Goal: Task Accomplishment & Management: Manage account settings

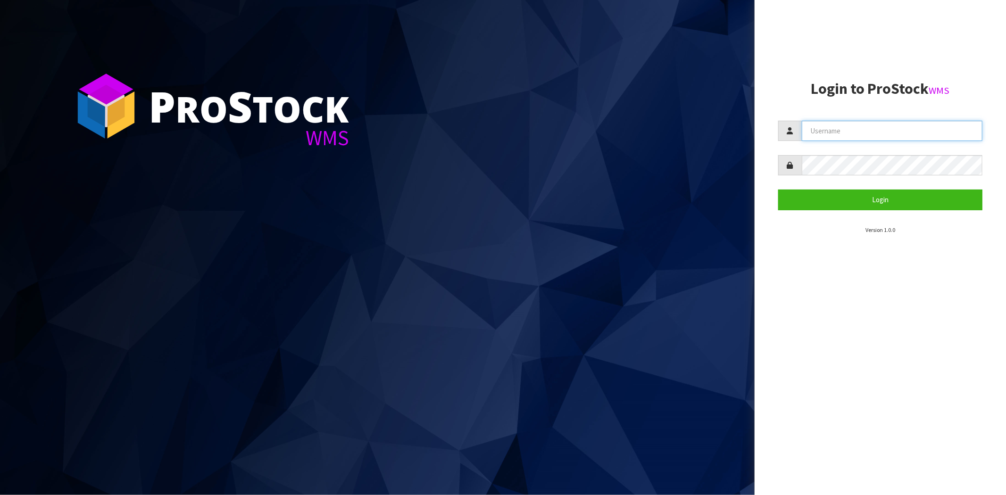
click at [826, 132] on input "text" at bounding box center [891, 131] width 181 height 20
click at [841, 135] on input "text" at bounding box center [891, 131] width 181 height 20
type input "[PERSON_NAME][EMAIL_ADDRESS][DOMAIN_NAME]"
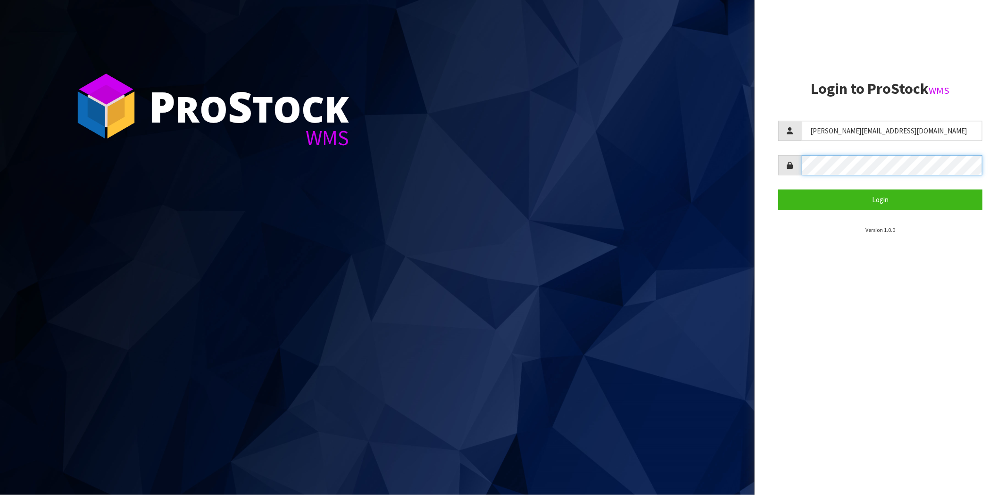
click at [778, 190] on button "Login" at bounding box center [880, 200] width 204 height 20
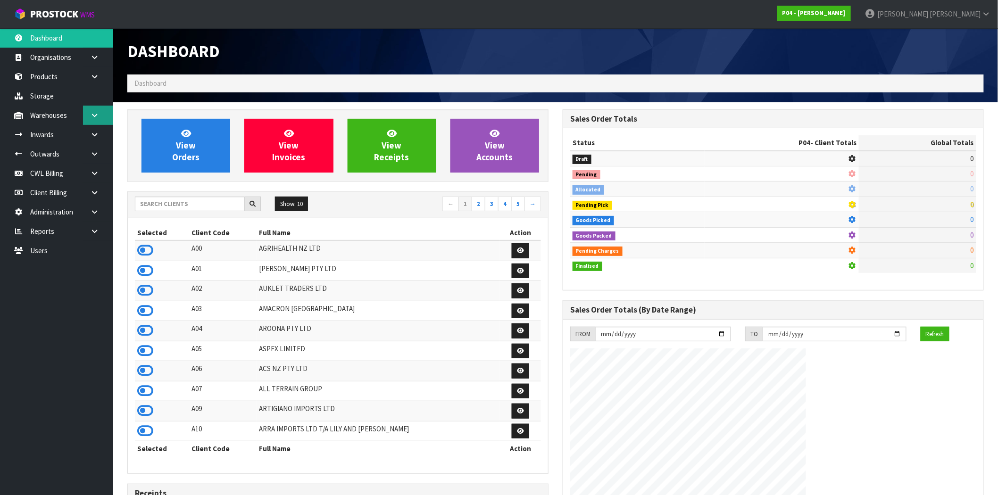
click at [93, 116] on icon at bounding box center [94, 115] width 9 height 7
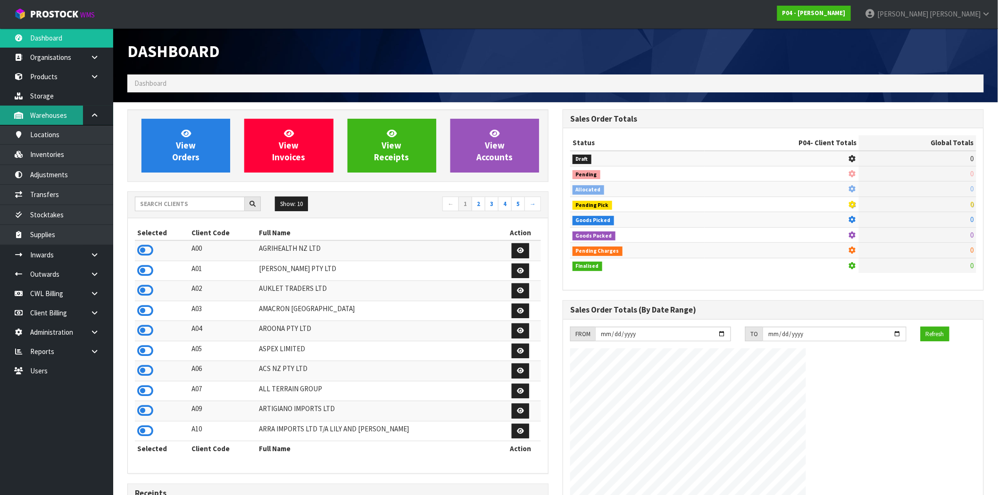
click at [41, 112] on link "Warehouses" at bounding box center [56, 115] width 113 height 19
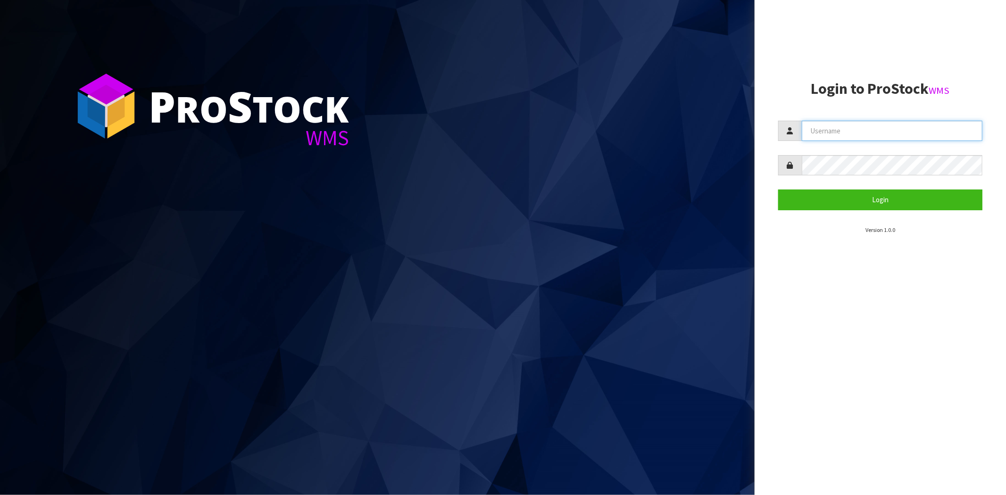
click at [864, 132] on input "text" at bounding box center [891, 131] width 181 height 20
type input "[PERSON_NAME][EMAIL_ADDRESS][DOMAIN_NAME]"
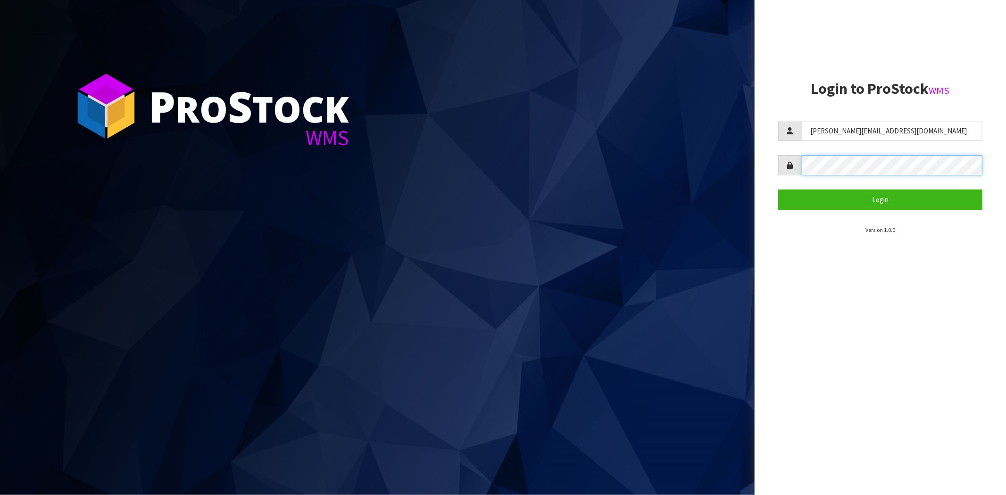
click at [778, 190] on button "Login" at bounding box center [880, 200] width 204 height 20
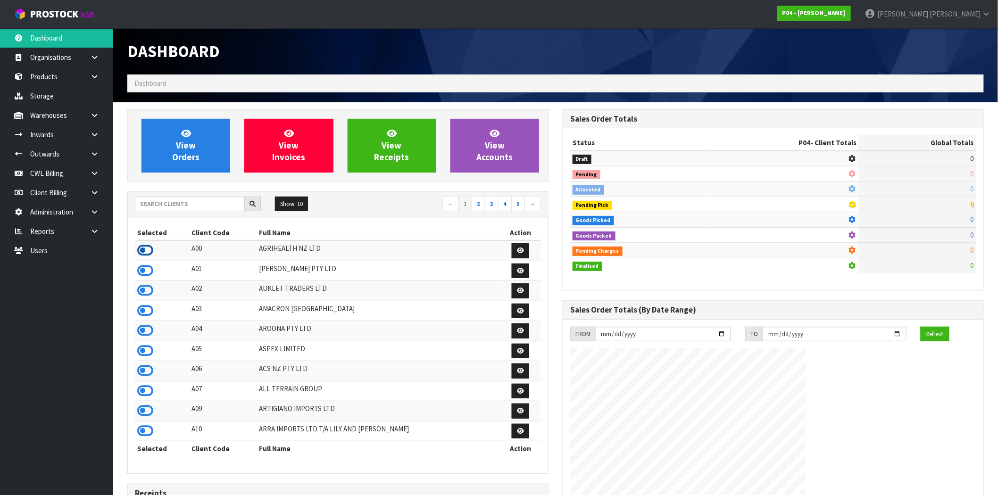
click at [149, 253] on icon at bounding box center [145, 250] width 16 height 14
click at [98, 134] on icon at bounding box center [94, 134] width 9 height 7
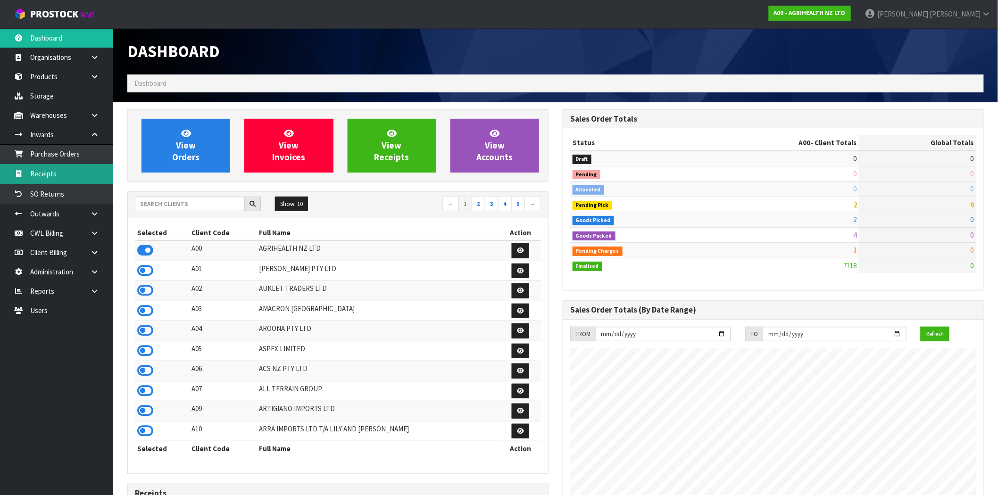
click at [59, 173] on link "Receipts" at bounding box center [56, 173] width 113 height 19
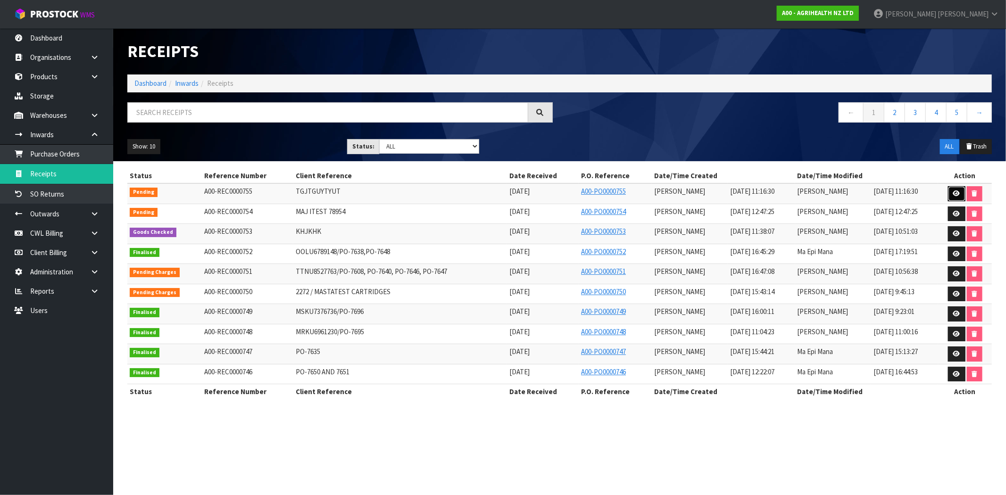
click at [956, 195] on icon at bounding box center [956, 193] width 7 height 6
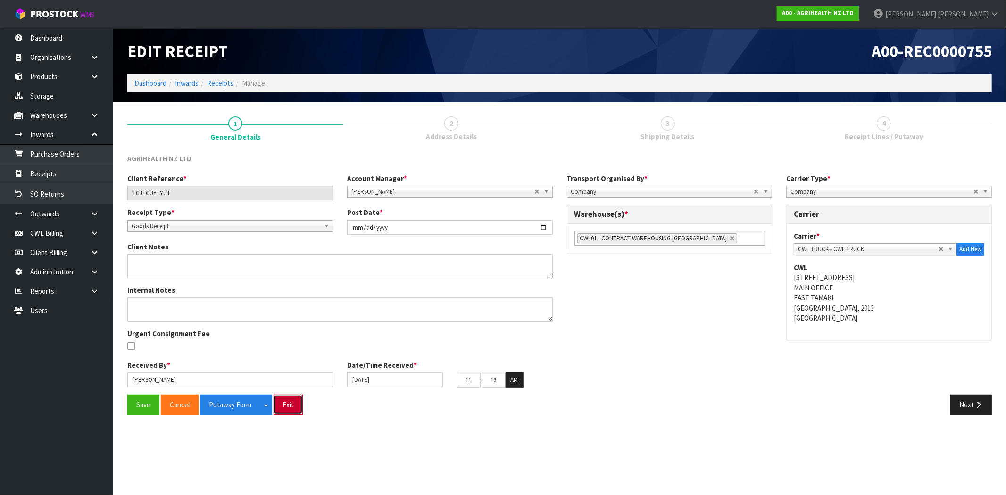
click at [283, 412] on button "Exit" at bounding box center [287, 405] width 29 height 20
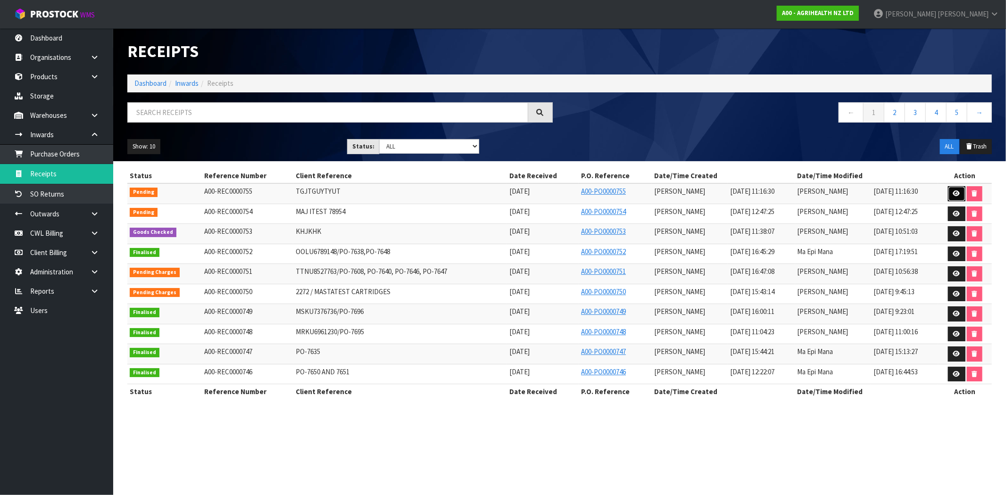
click at [956, 199] on link at bounding box center [956, 193] width 17 height 15
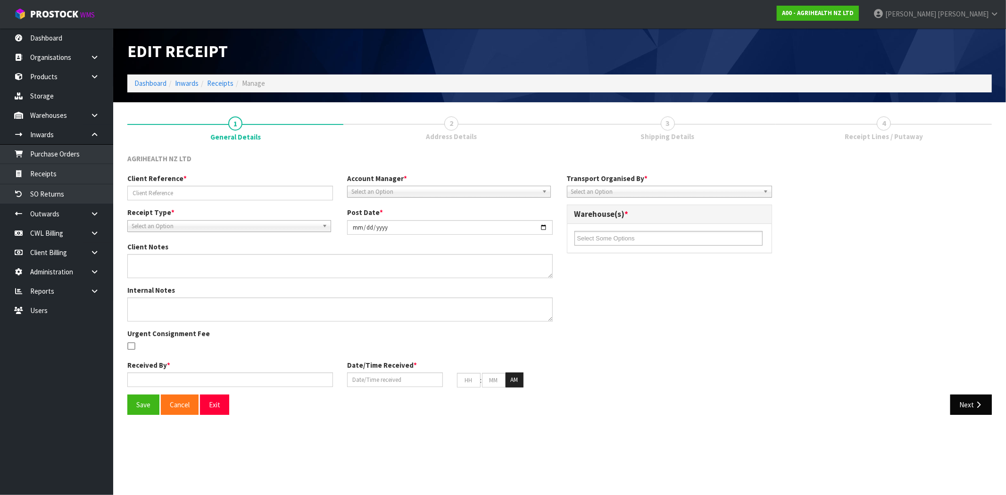
type input "TGJTGUYTYUT"
type input "[DATE]"
type input "[PERSON_NAME]"
type input "[DATE]"
type input "11"
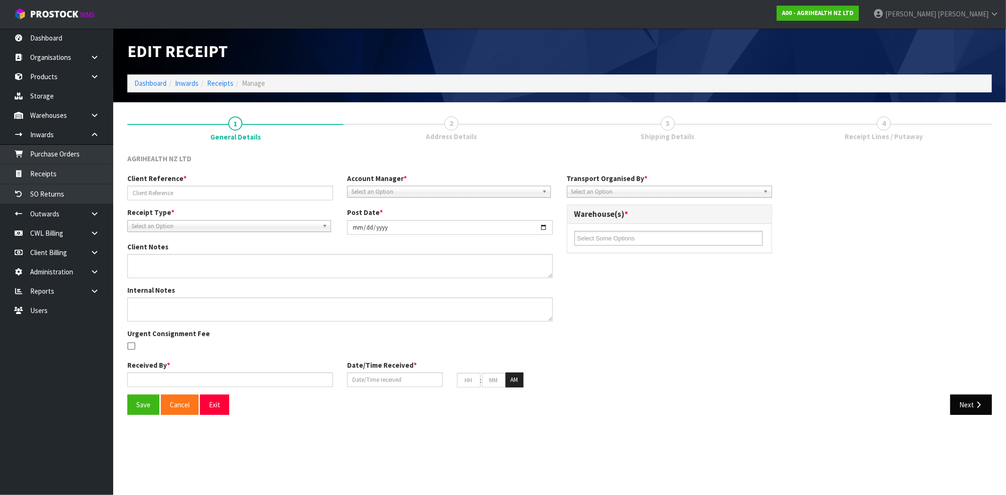
type input "16"
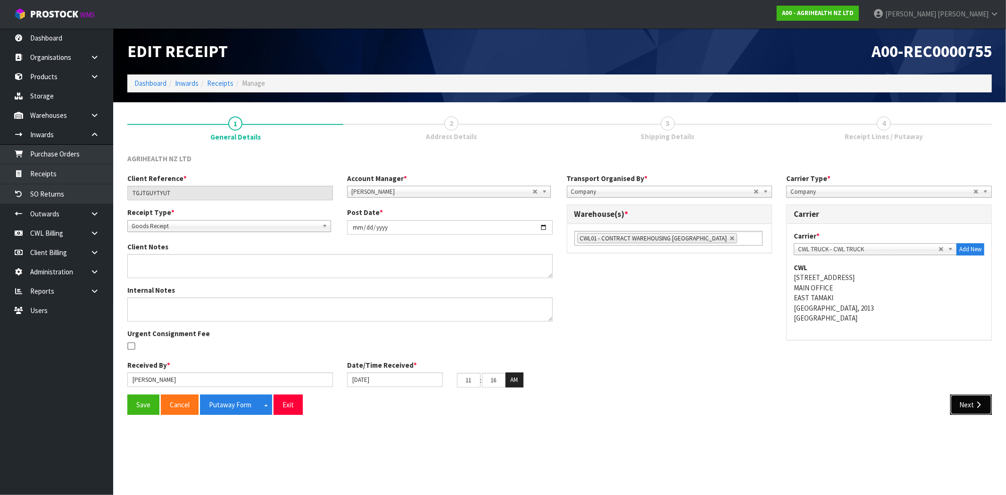
click at [963, 403] on button "Next" at bounding box center [970, 405] width 41 height 20
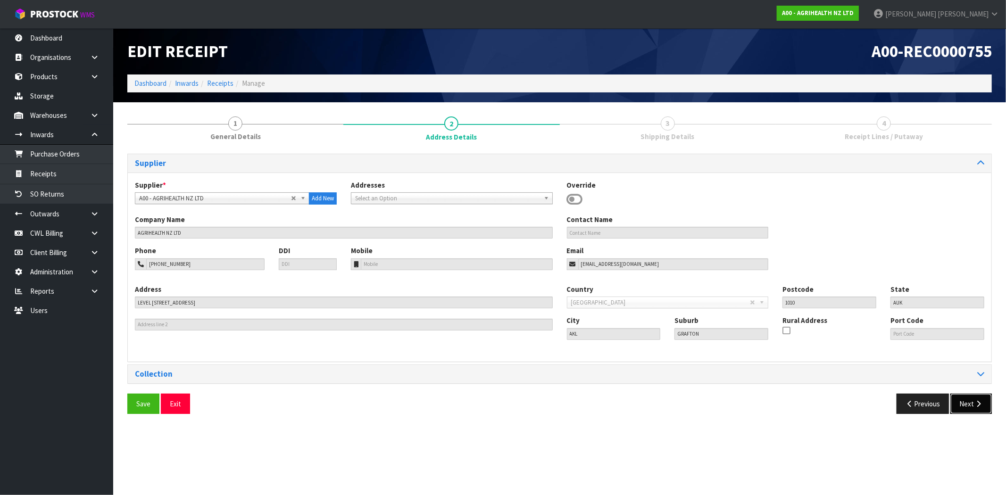
click at [966, 401] on button "Next" at bounding box center [970, 404] width 41 height 20
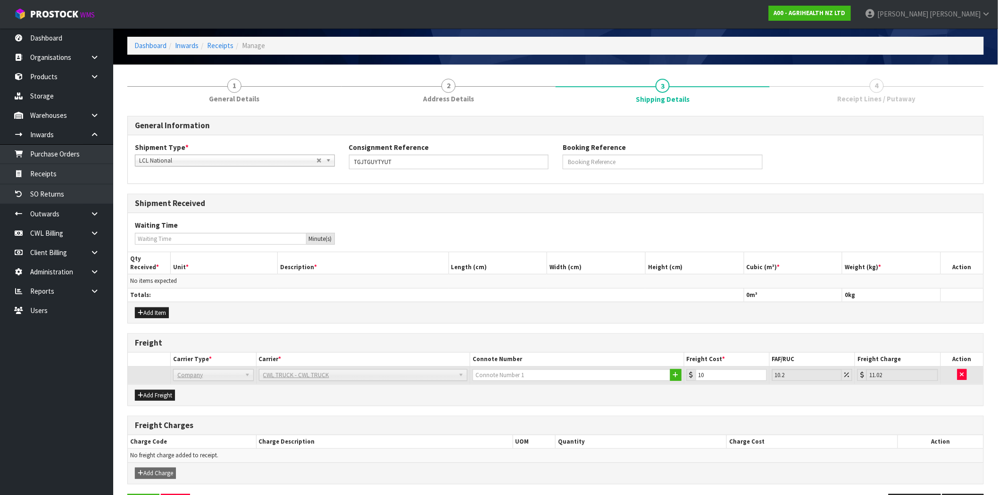
scroll to position [72, 0]
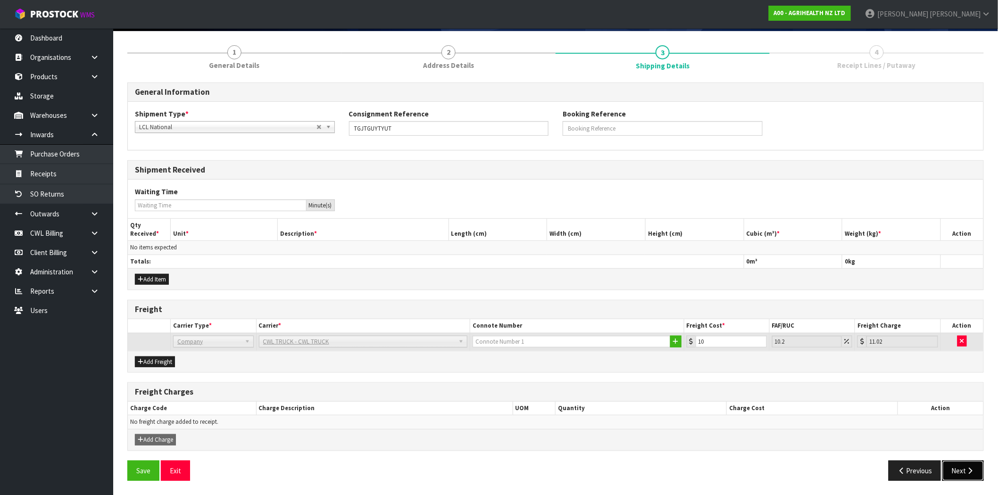
click at [962, 465] on button "Next" at bounding box center [962, 471] width 41 height 20
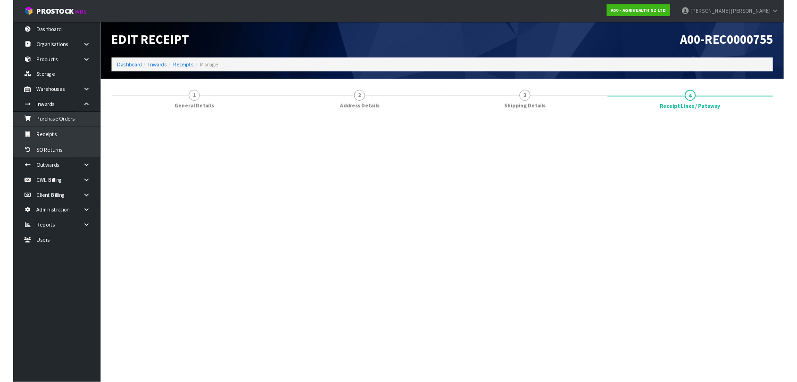
scroll to position [0, 0]
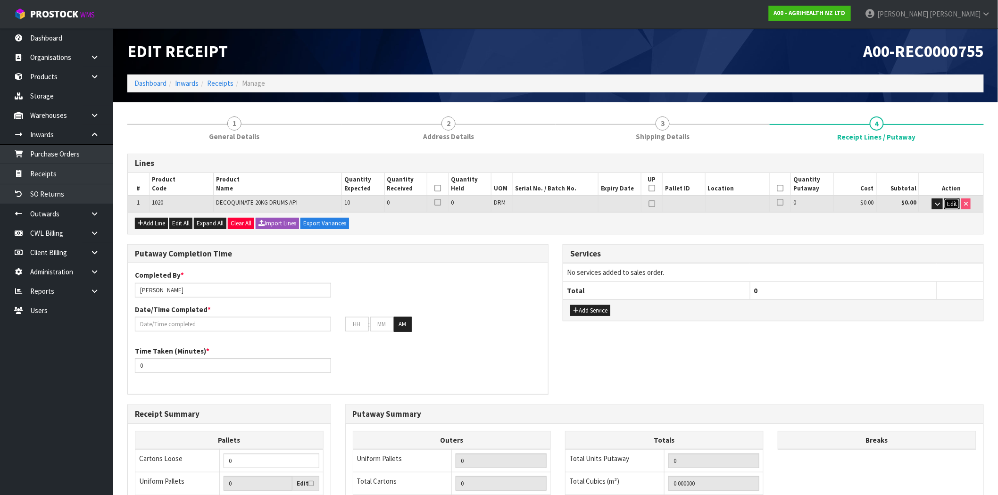
click at [954, 206] on span "Edit" at bounding box center [952, 204] width 10 height 8
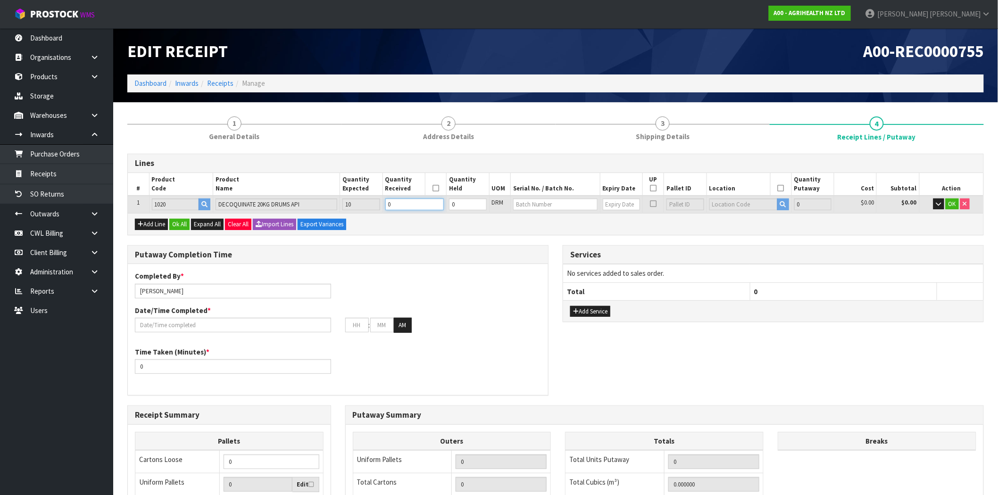
drag, startPoint x: 409, startPoint y: 205, endPoint x: 319, endPoint y: 189, distance: 91.0
click at [319, 189] on table "# Product Code Product Name Quantity Expected Quantity Received Quantity Held U…" at bounding box center [555, 193] width 855 height 40
type input "0.0864"
type input "24"
type input "1"
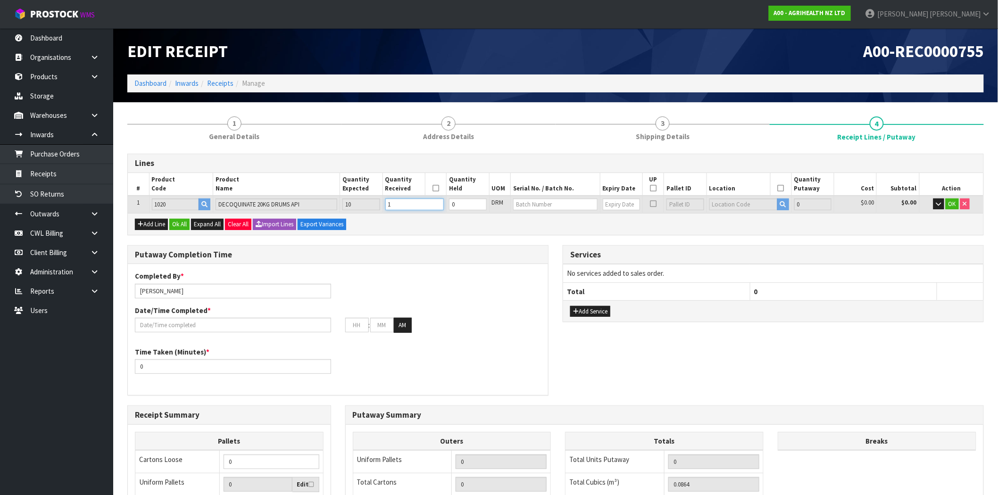
type input "0.864"
type input "240"
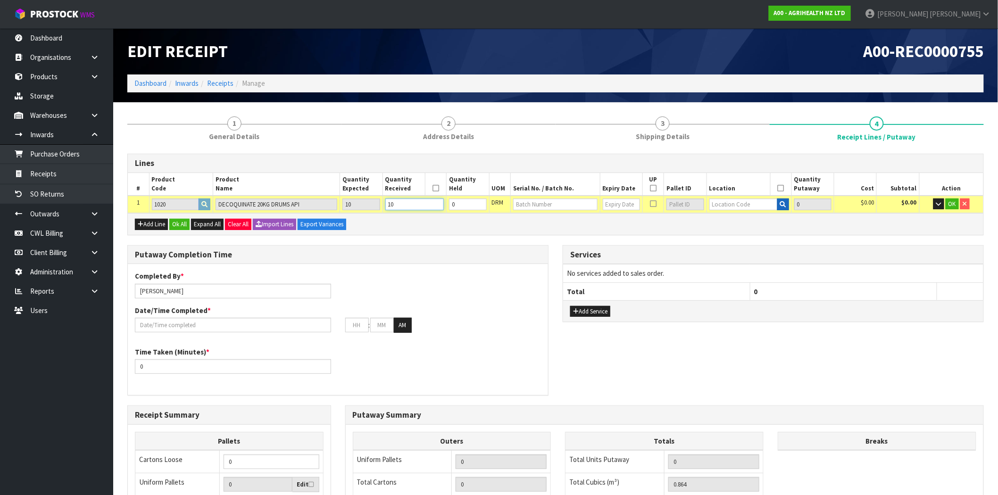
type input "10"
click at [783, 204] on icon "button" at bounding box center [783, 204] width 6 height 6
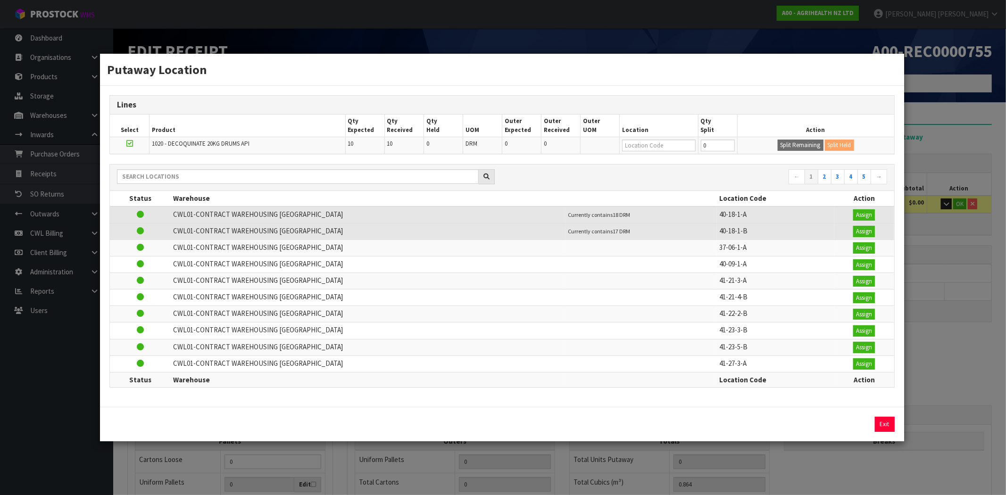
click at [972, 371] on div "Putaway Location Lines Select Product Qty Expected Qty Received Qty Held UOM Ou…" at bounding box center [503, 247] width 1006 height 495
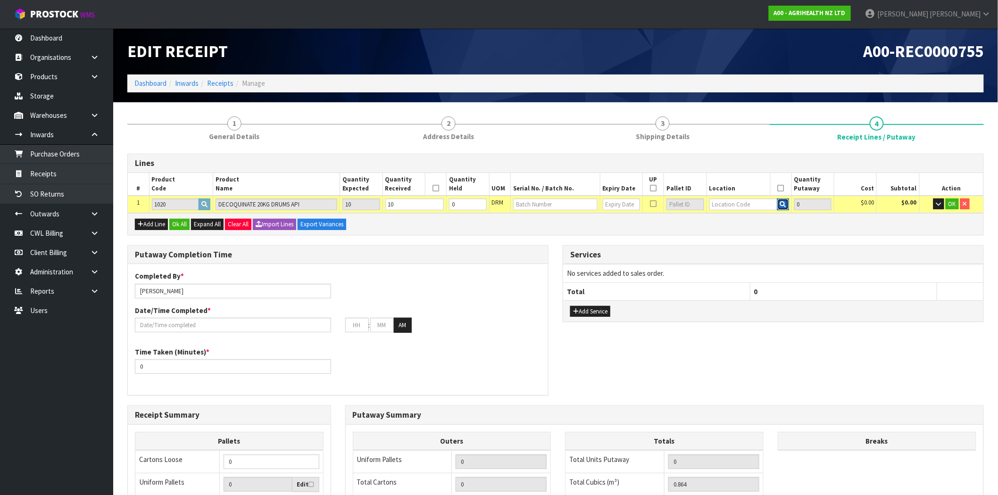
click at [784, 206] on icon "button" at bounding box center [783, 204] width 6 height 6
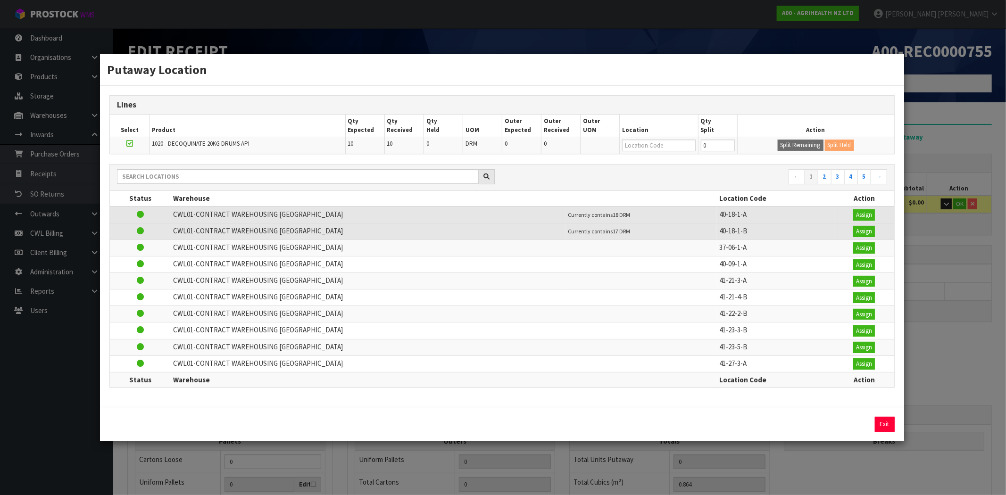
click at [972, 366] on div "Putaway Location Lines Select Product Qty Expected Qty Received Qty Held UOM Ou…" at bounding box center [503, 247] width 1006 height 495
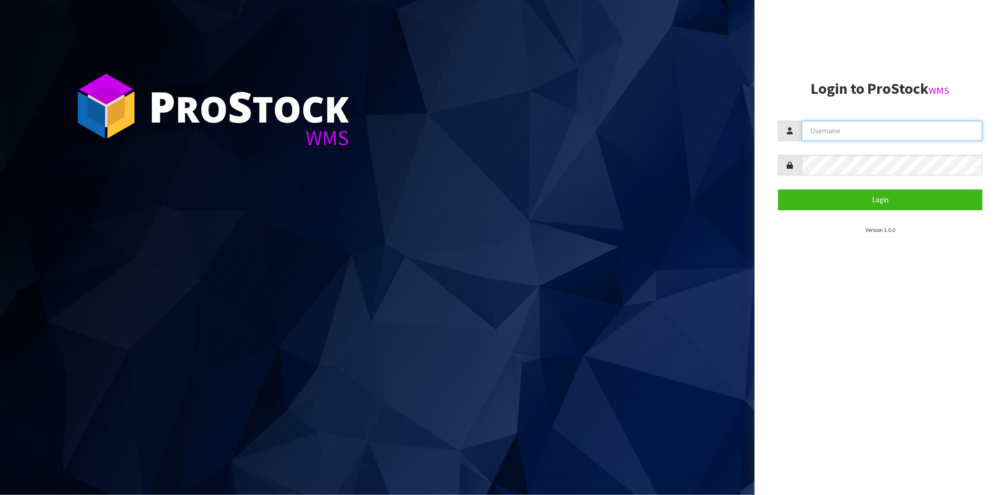
click at [846, 133] on input "text" at bounding box center [891, 131] width 181 height 20
type input "t"
type input "[PERSON_NAME][EMAIL_ADDRESS][DOMAIN_NAME]"
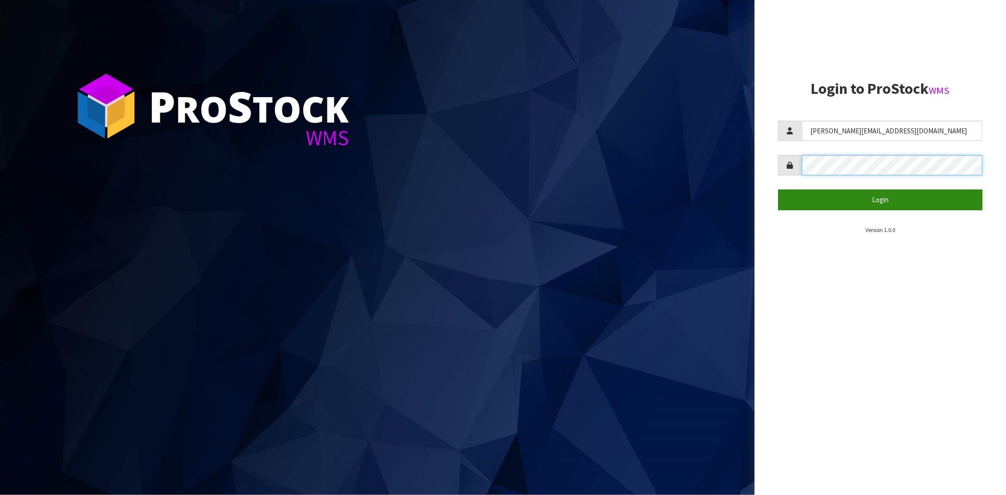
click at [778, 190] on button "Login" at bounding box center [880, 200] width 204 height 20
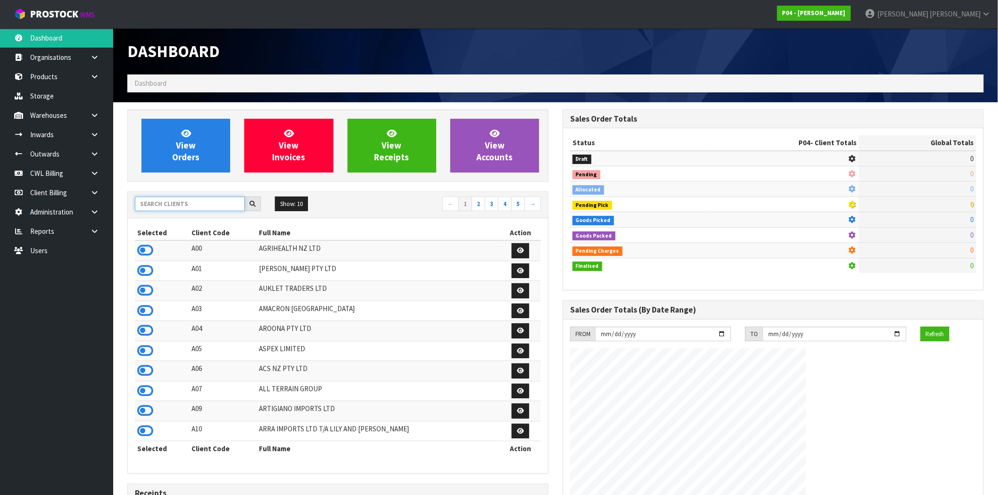
click at [175, 203] on input "text" at bounding box center [190, 204] width 110 height 15
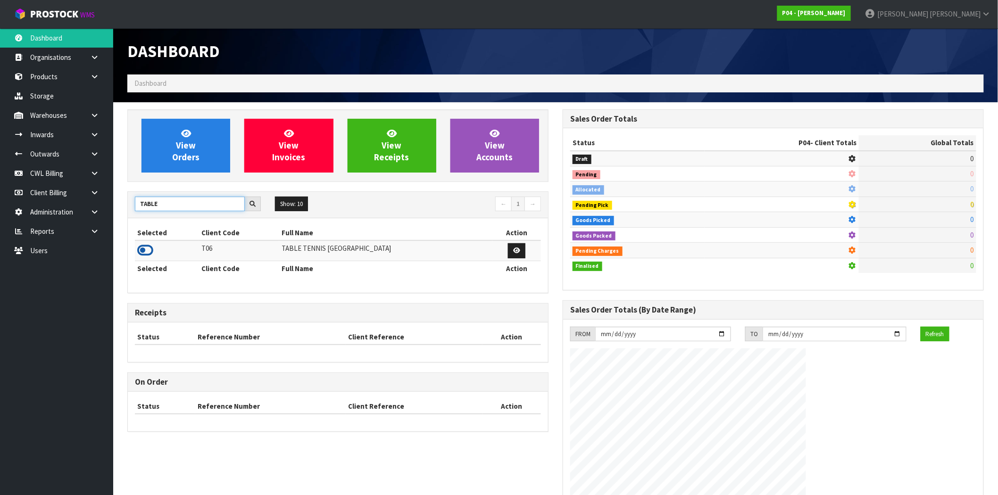
type input "TABLE"
click at [145, 251] on icon at bounding box center [145, 250] width 16 height 14
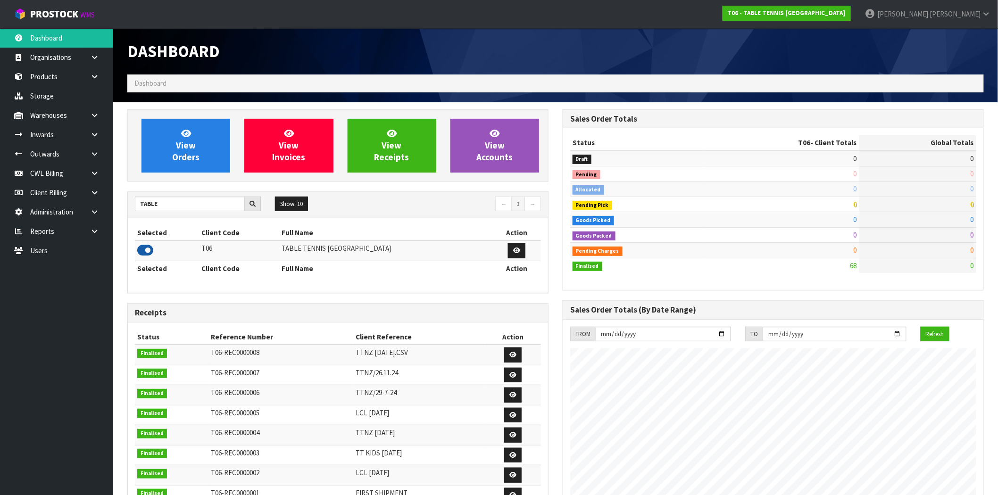
scroll to position [607, 435]
click at [92, 77] on icon at bounding box center [94, 76] width 9 height 7
click at [54, 79] on link "Products" at bounding box center [56, 76] width 113 height 19
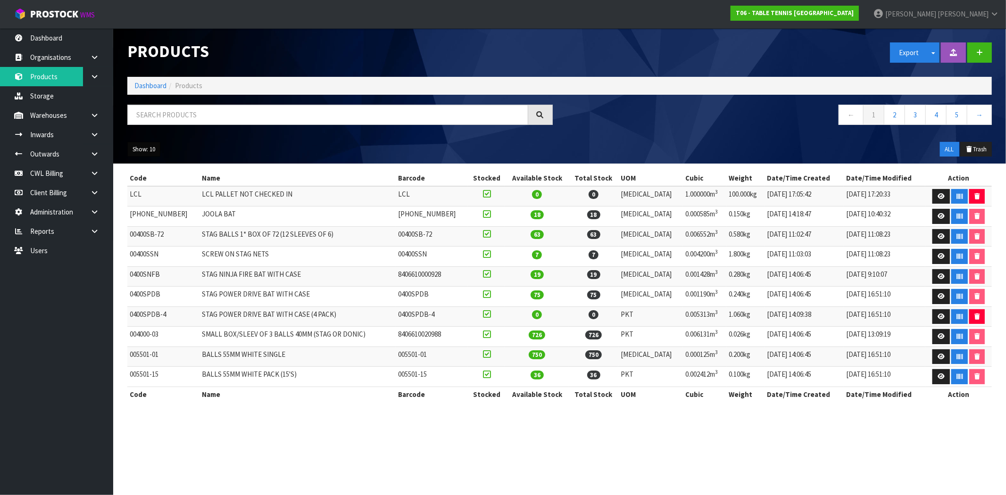
click at [144, 156] on button "Show: 10" at bounding box center [143, 149] width 33 height 15
click at [168, 203] on link "50" at bounding box center [165, 205] width 74 height 13
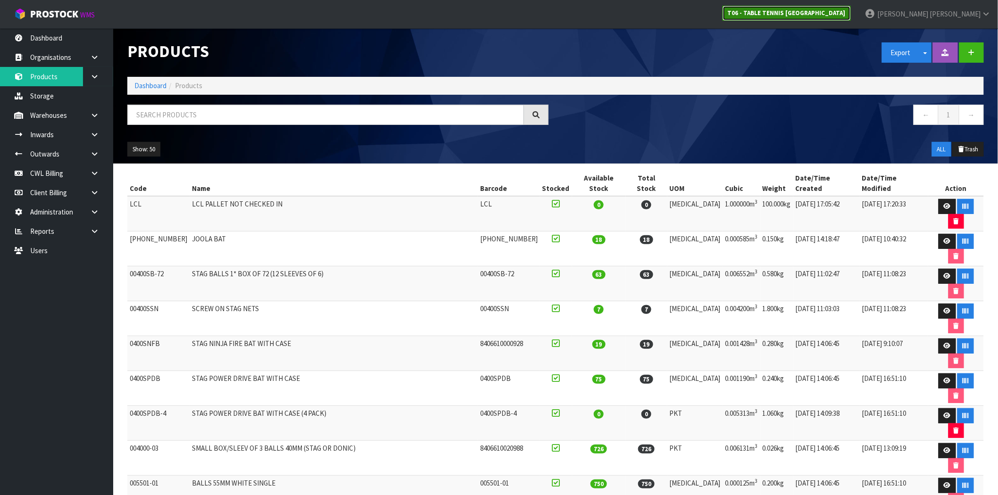
click at [845, 13] on strong "T06 - TABLE TENNIS [GEOGRAPHIC_DATA]" at bounding box center [786, 13] width 118 height 8
click at [261, 118] on input "text" at bounding box center [325, 115] width 397 height 20
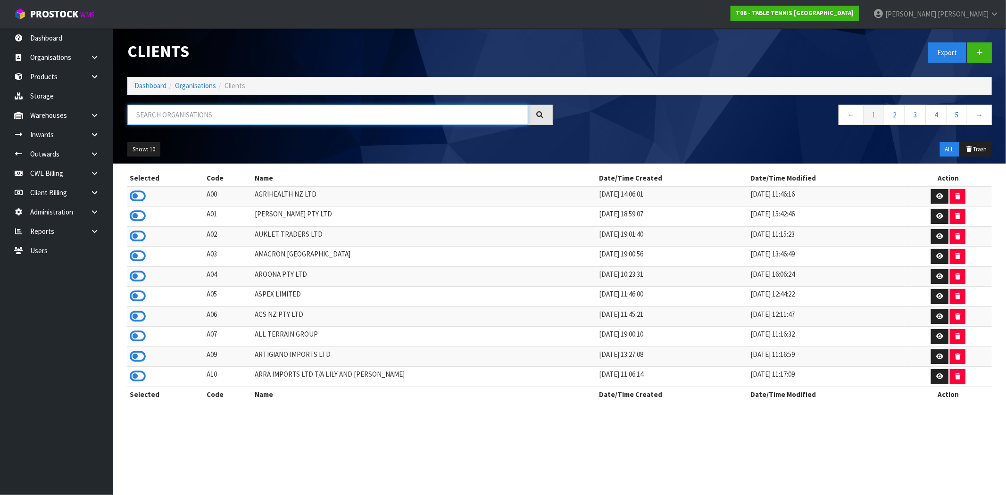
click at [243, 111] on input "text" at bounding box center [327, 115] width 401 height 20
click at [185, 118] on input "text" at bounding box center [327, 115] width 401 height 20
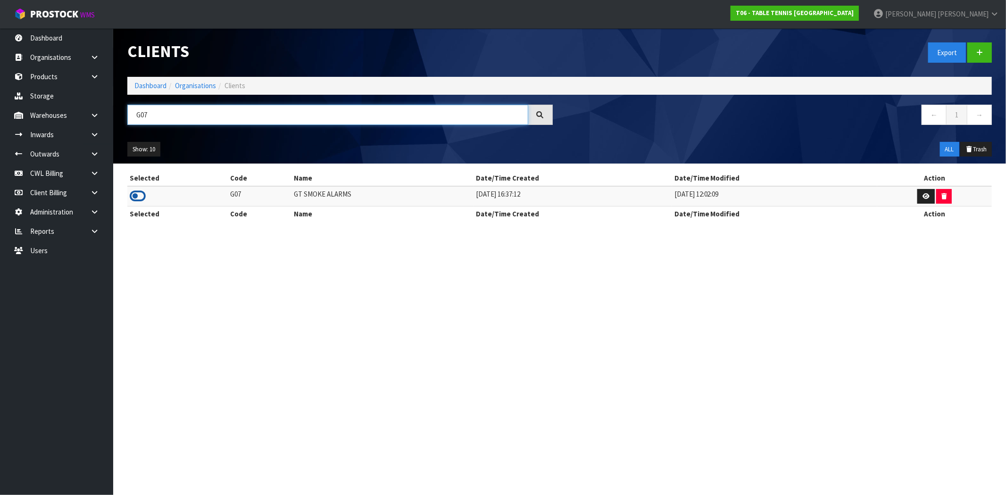
type input "G07"
click at [138, 197] on icon at bounding box center [138, 196] width 16 height 14
click at [87, 148] on link at bounding box center [98, 153] width 30 height 19
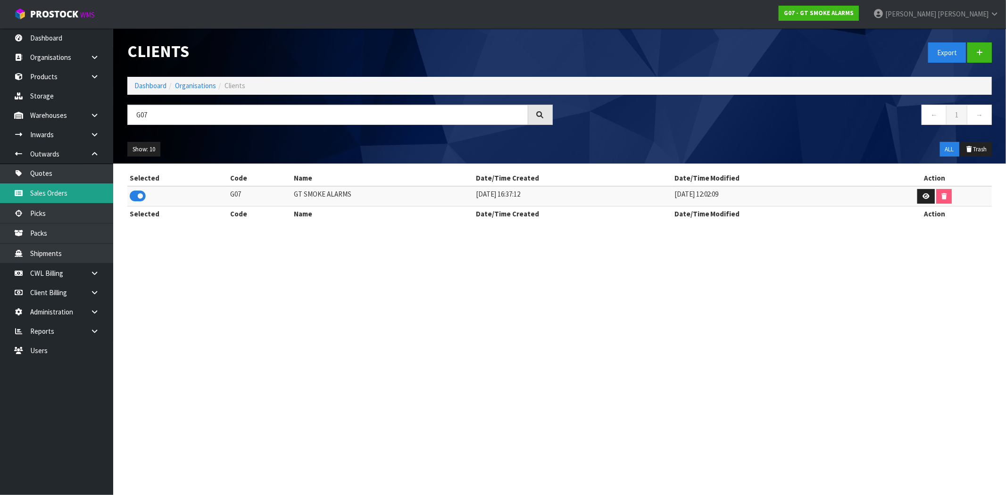
click at [65, 191] on link "Sales Orders" at bounding box center [56, 192] width 113 height 19
